Goal: Navigation & Orientation: Find specific page/section

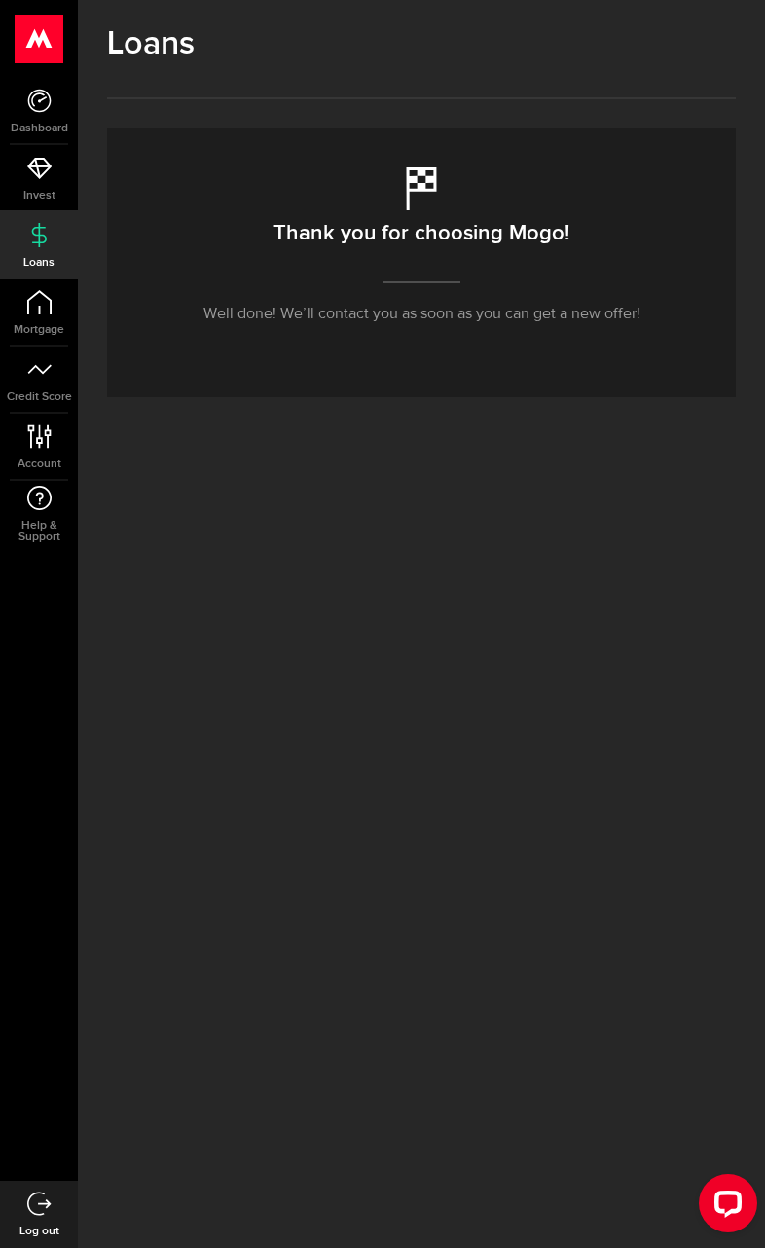
click at [64, 180] on link "Invest" at bounding box center [39, 178] width 78 height 66
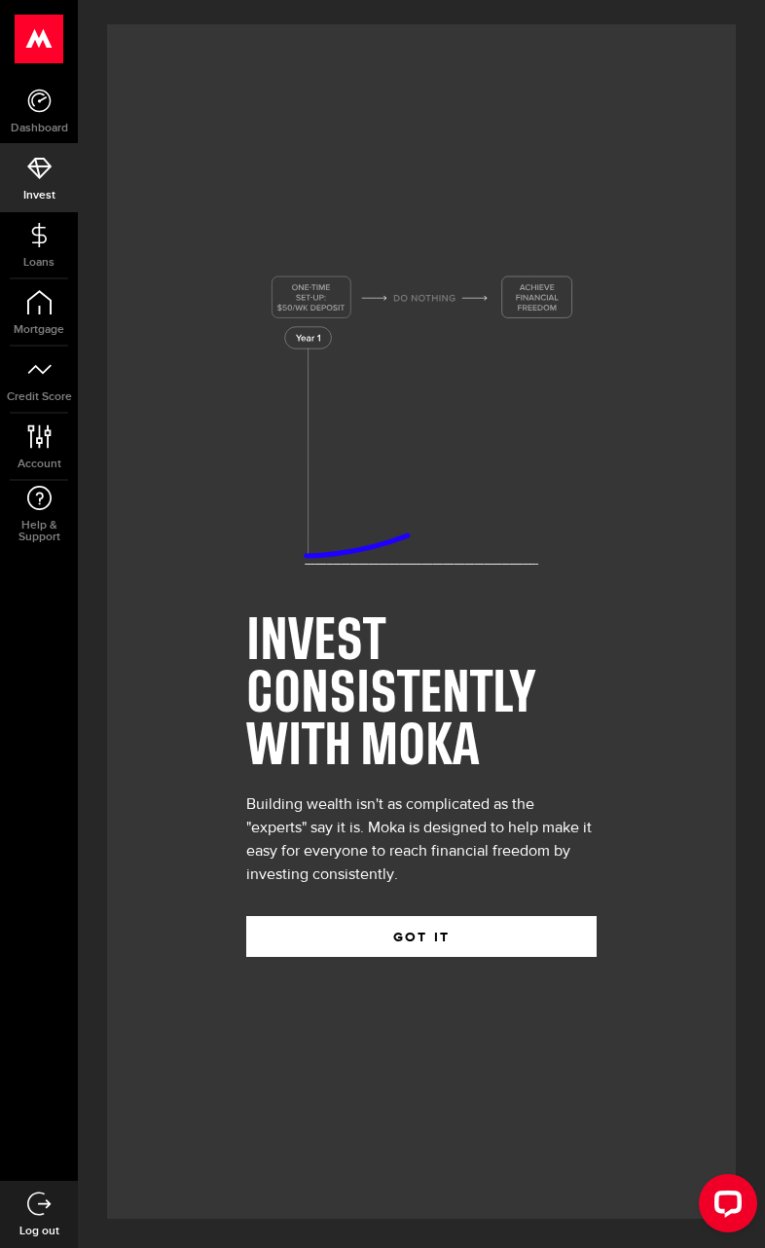
click at [46, 318] on link "Mortgage" at bounding box center [39, 312] width 78 height 66
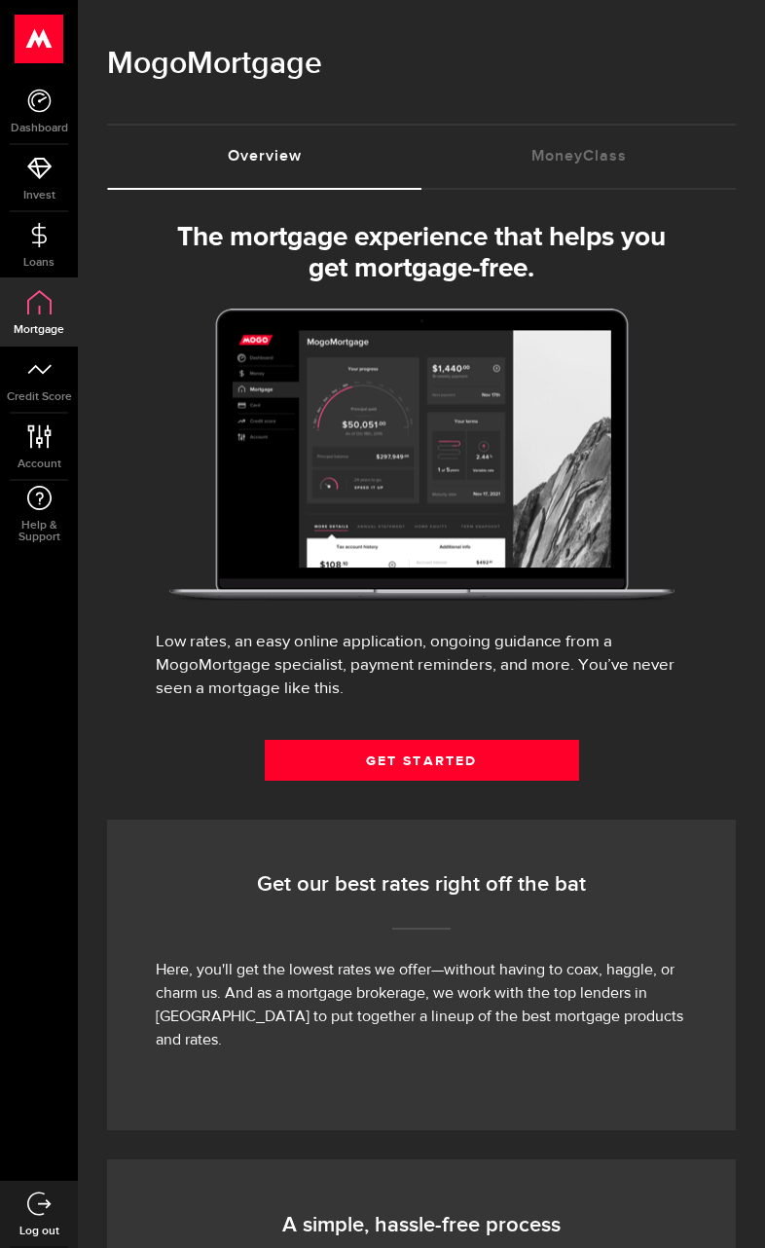
select select "3knYdhfXw4iYoq2m0WGQES"
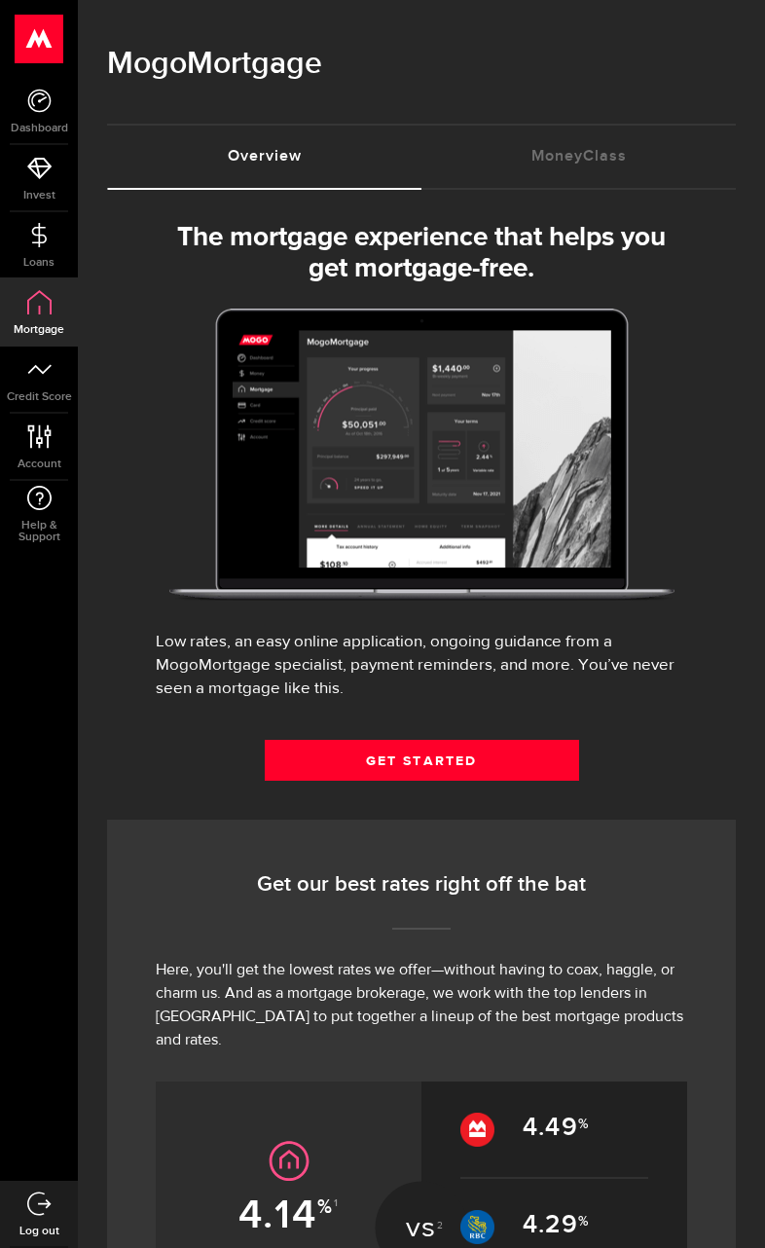
click at [26, 393] on span "Credit Score" at bounding box center [39, 397] width 78 height 12
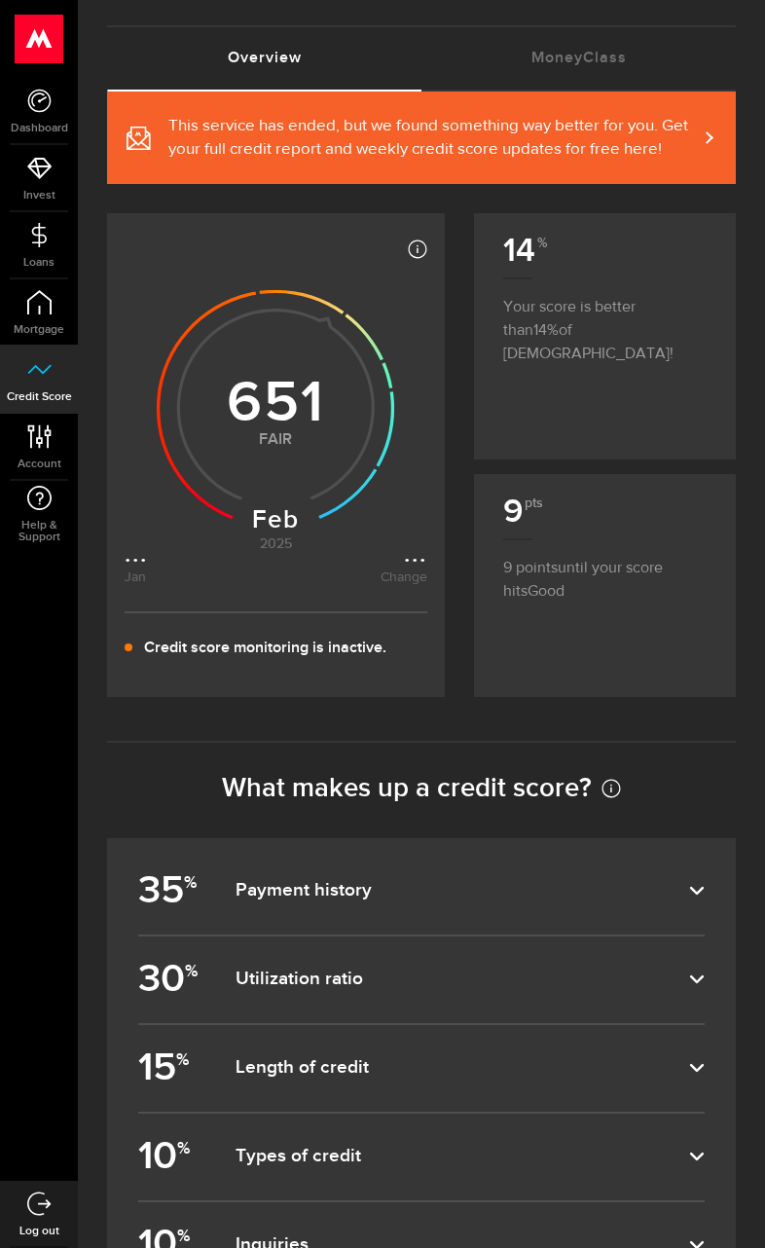
scroll to position [93, 0]
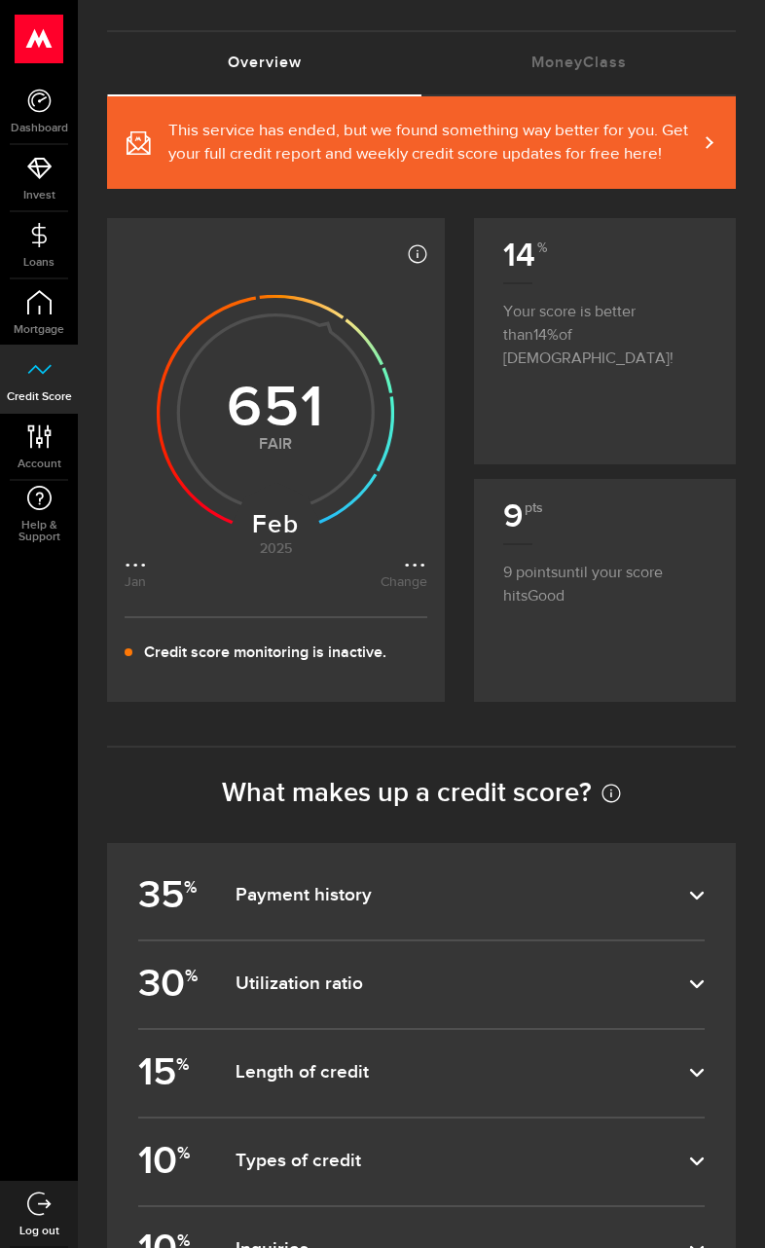
click at [650, 906] on dfn "Payment history" at bounding box center [463, 895] width 454 height 23
click at [0, 0] on input "35 % Payment history" at bounding box center [0, 0] width 0 height 0
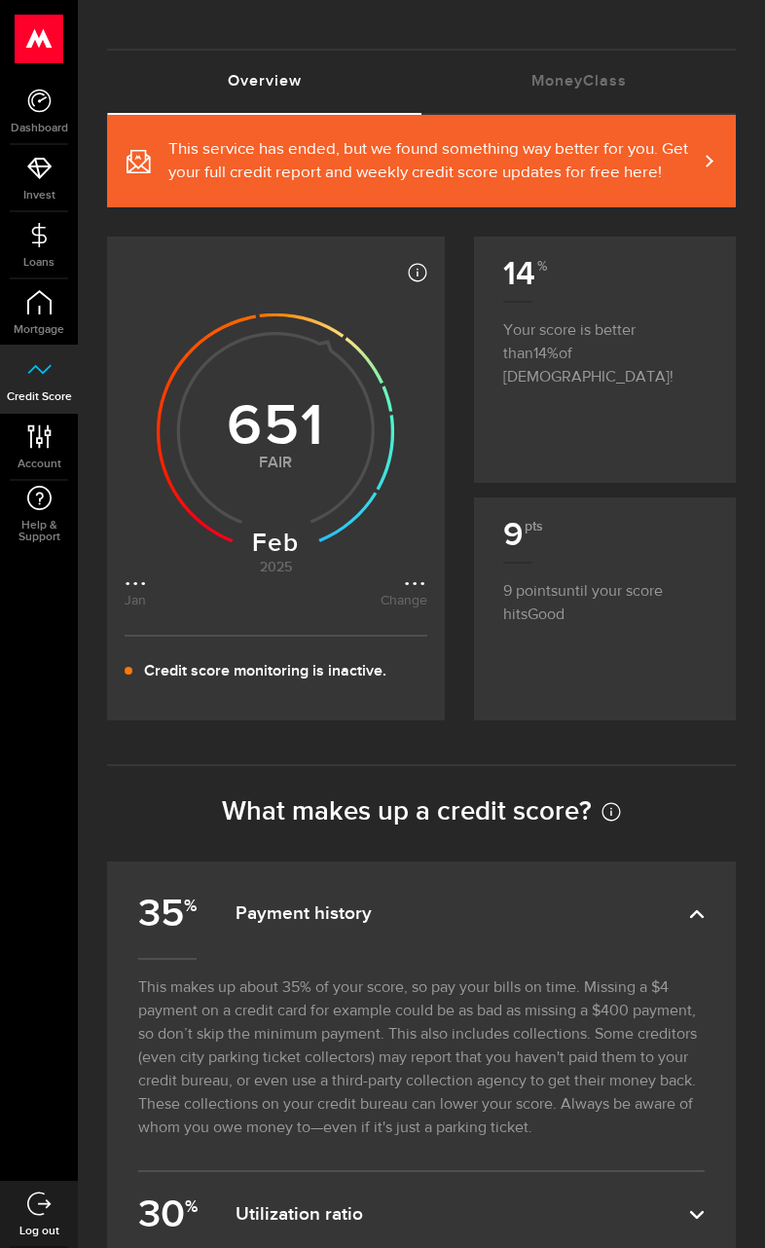
scroll to position [0, 0]
